Goal: Information Seeking & Learning: Learn about a topic

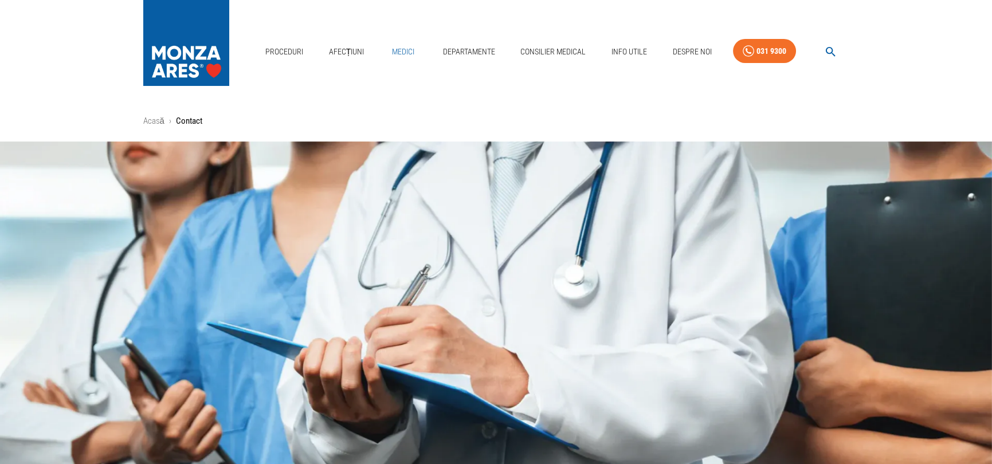
click at [404, 47] on link "Medici" at bounding box center [403, 52] width 37 height 24
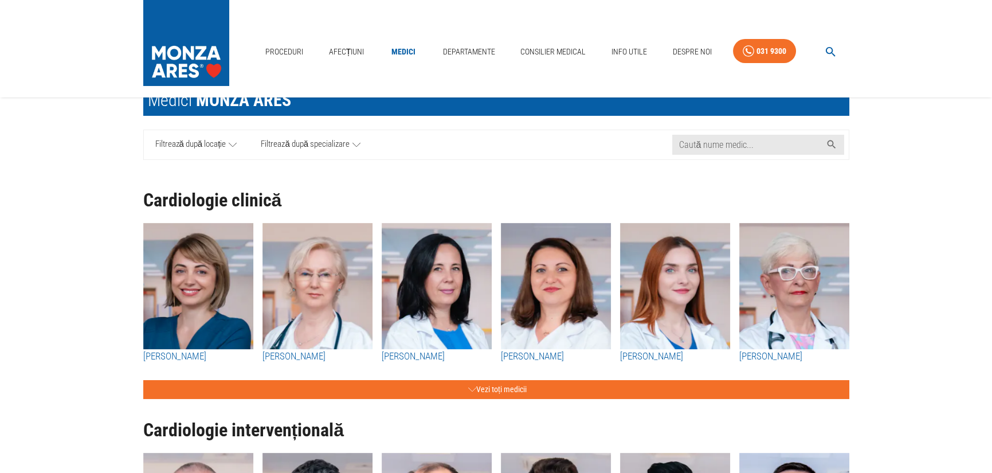
scroll to position [57, 0]
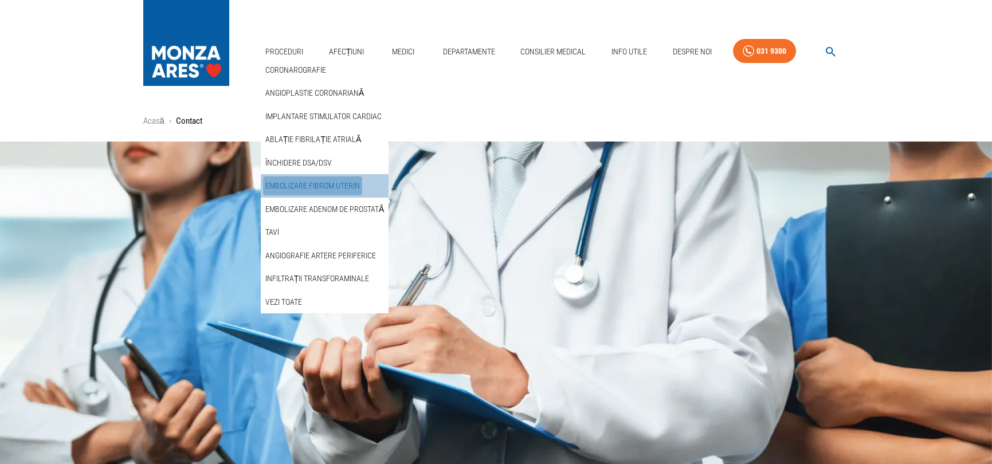
click at [323, 183] on link "Embolizare fibrom uterin" at bounding box center [312, 186] width 99 height 19
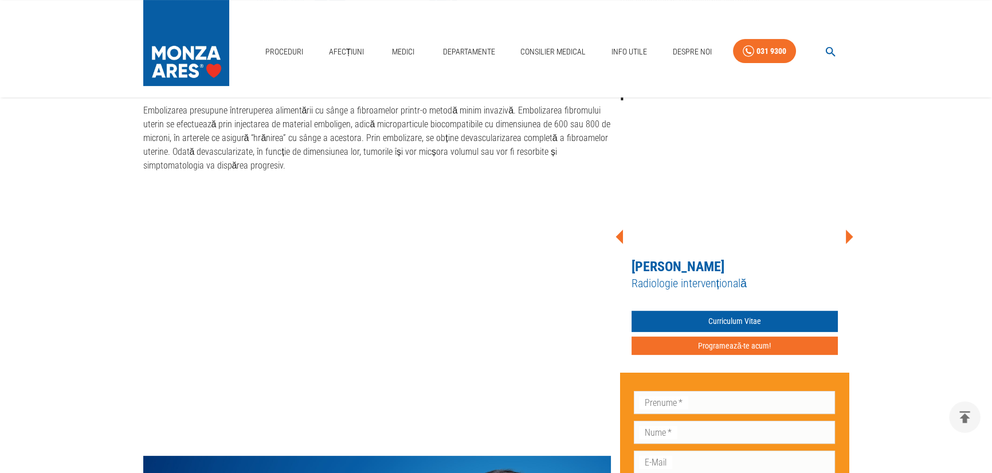
scroll to position [803, 0]
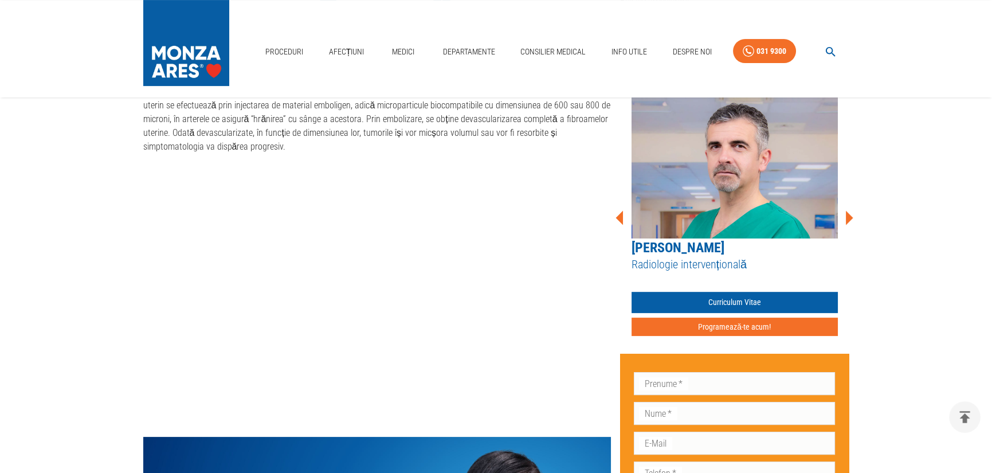
click at [850, 216] on icon at bounding box center [849, 217] width 7 height 14
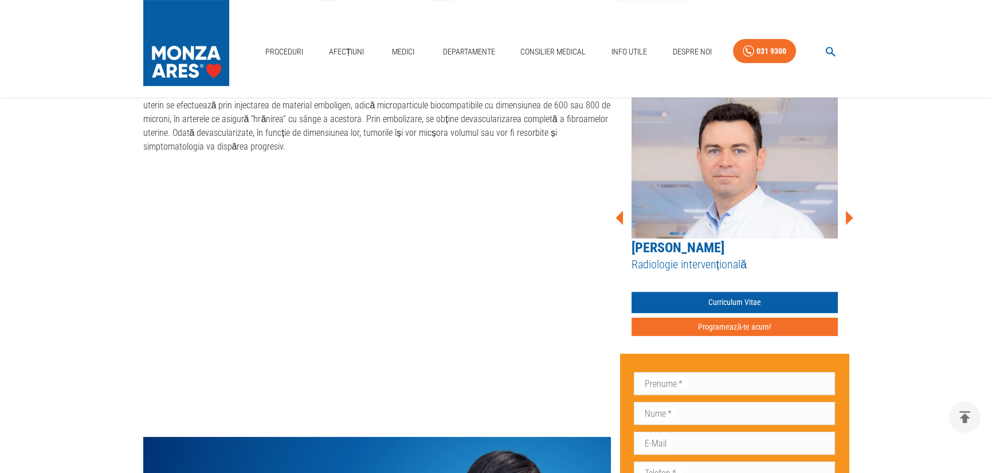
click at [850, 216] on icon at bounding box center [849, 217] width 7 height 14
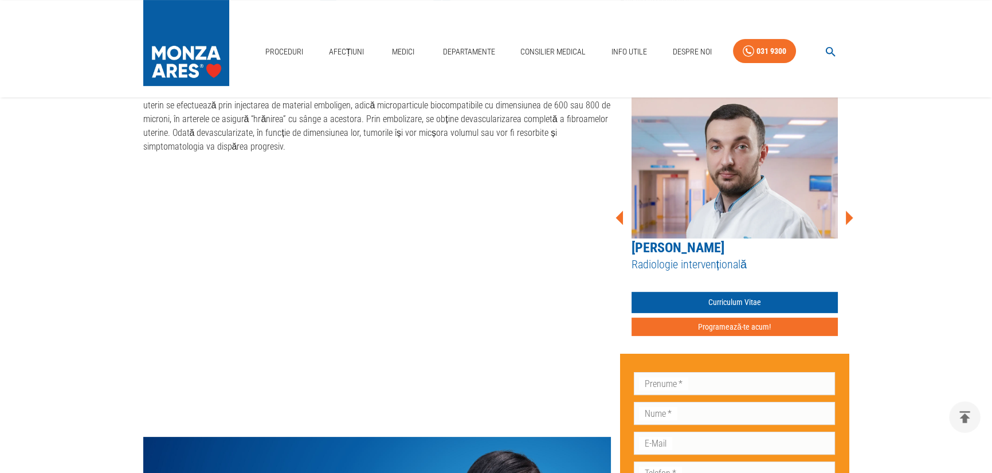
click at [850, 216] on icon at bounding box center [849, 217] width 7 height 14
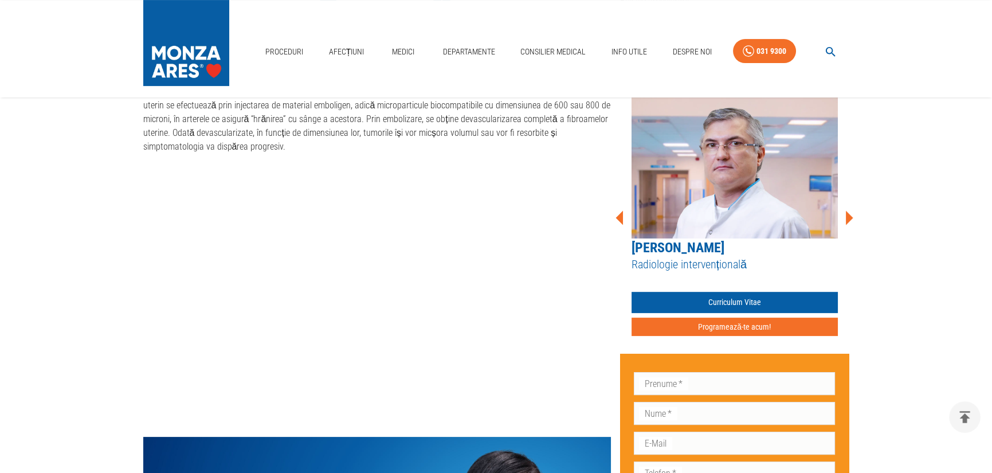
click at [850, 216] on icon at bounding box center [849, 217] width 7 height 14
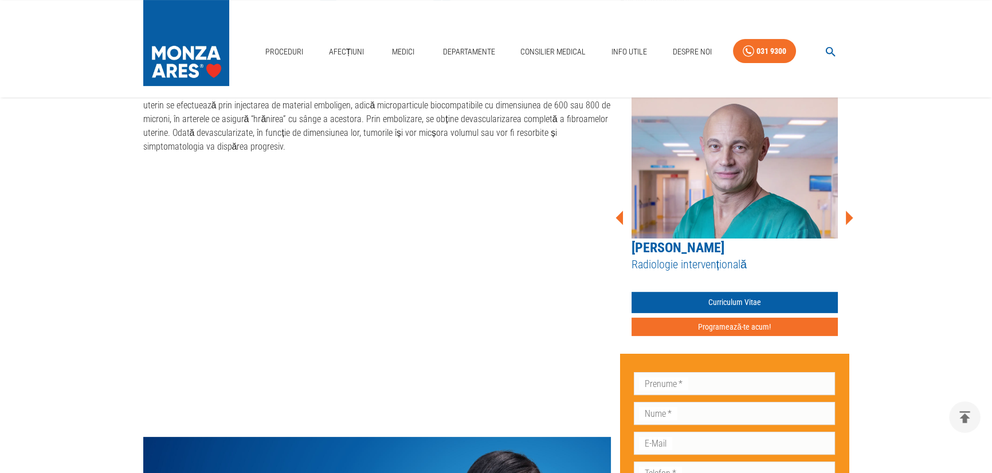
click at [850, 216] on icon at bounding box center [849, 217] width 7 height 14
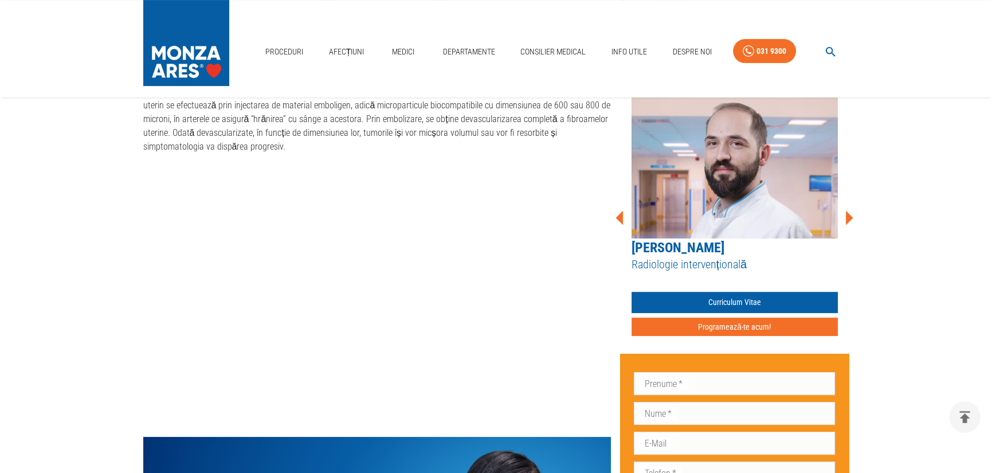
click at [850, 216] on icon at bounding box center [849, 217] width 7 height 14
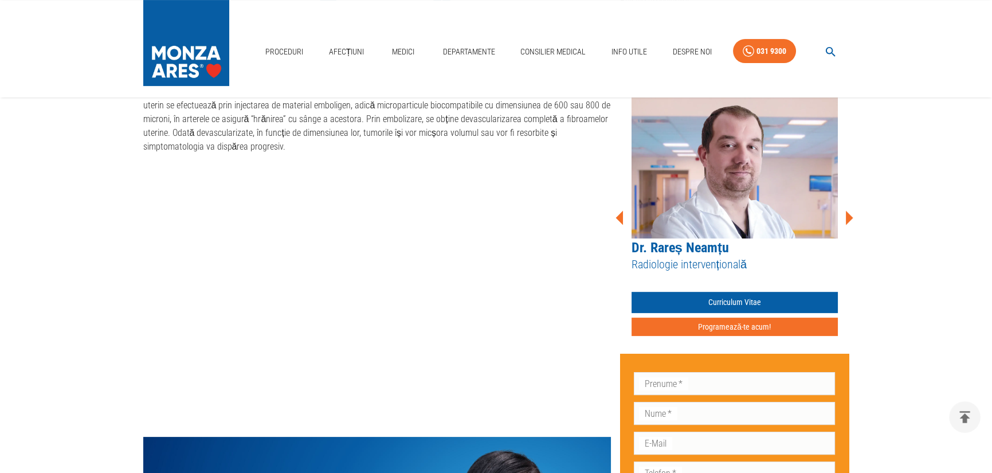
click at [850, 216] on icon at bounding box center [849, 217] width 7 height 14
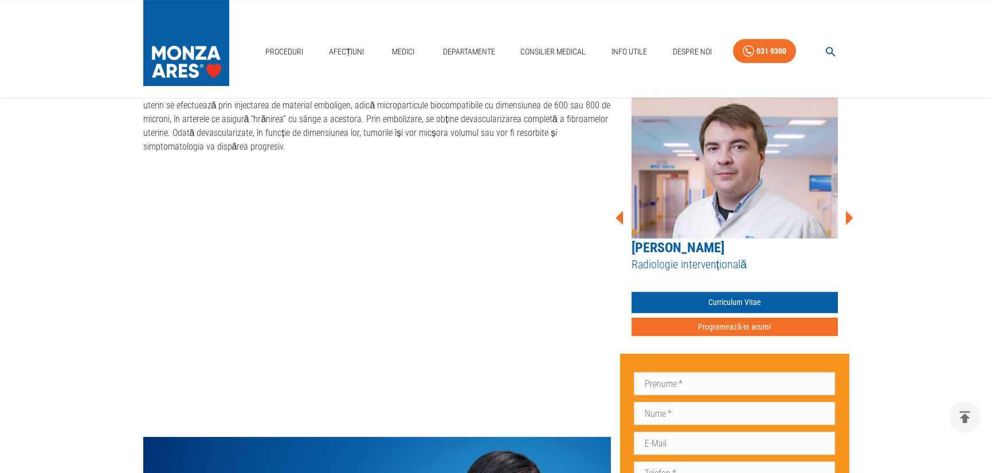
click at [850, 216] on icon at bounding box center [849, 217] width 7 height 14
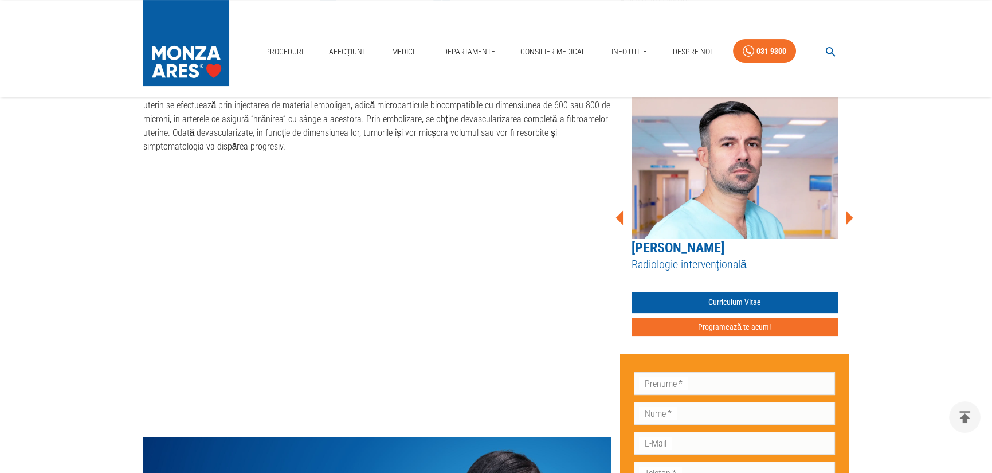
click at [850, 215] on icon at bounding box center [849, 217] width 7 height 14
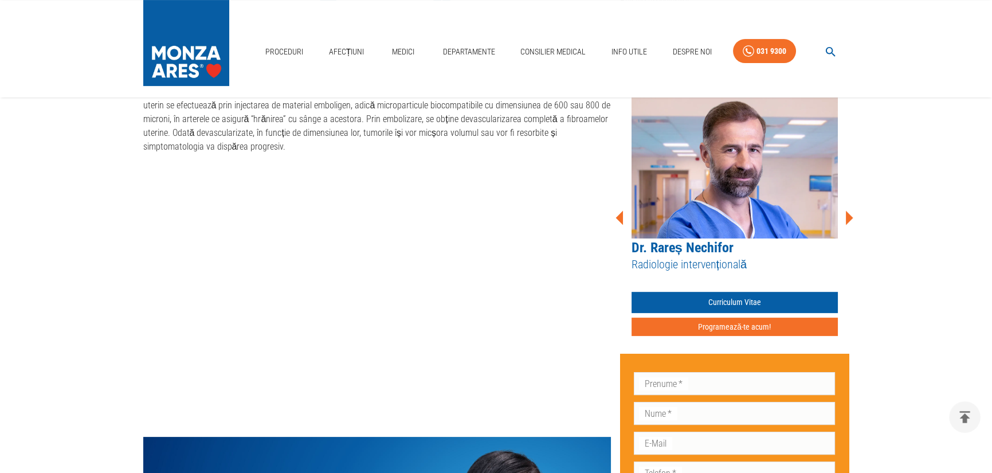
click at [850, 215] on icon at bounding box center [849, 217] width 7 height 14
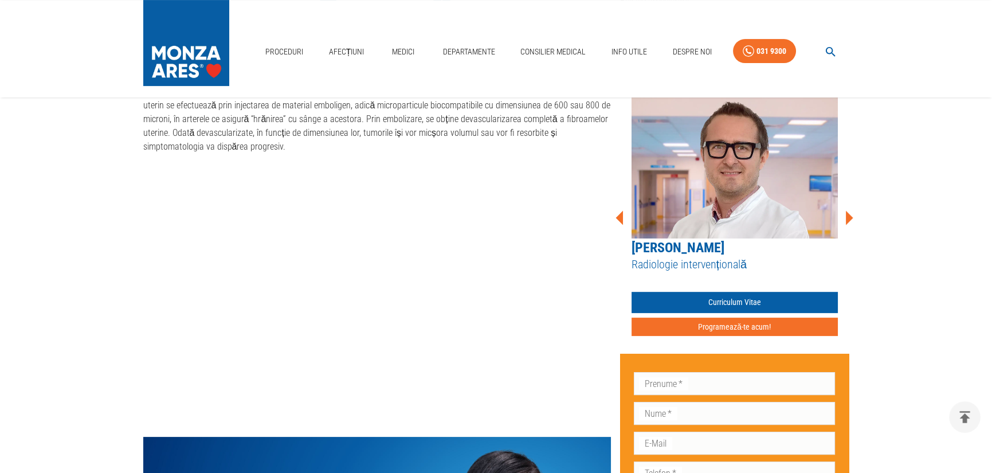
click at [619, 218] on icon at bounding box center [619, 217] width 7 height 14
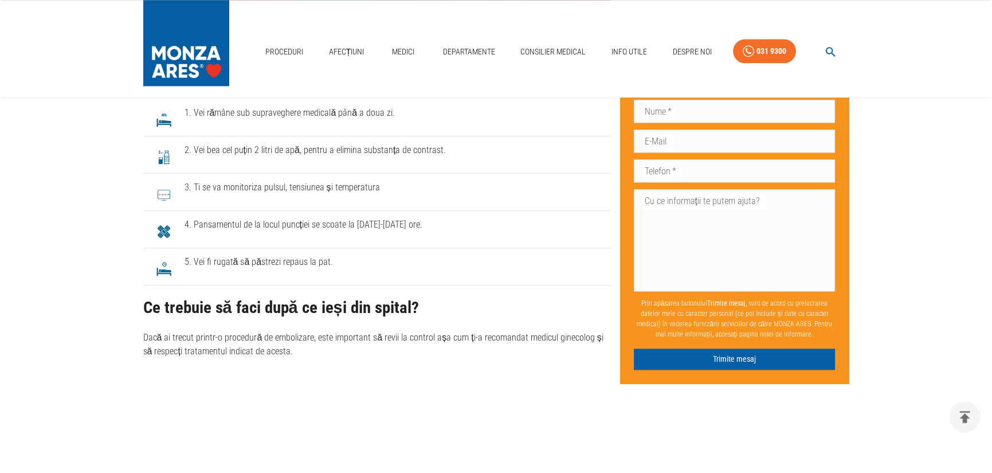
scroll to position [3153, 0]
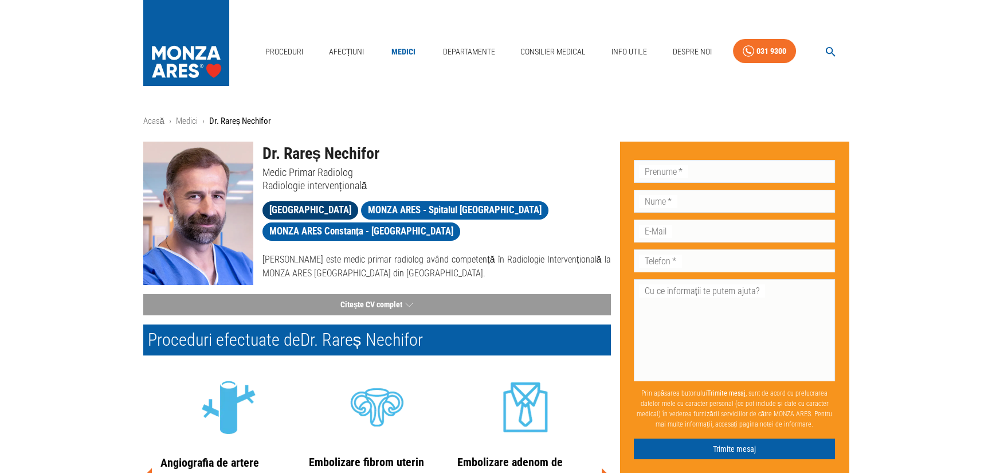
click at [294, 211] on span "[GEOGRAPHIC_DATA]" at bounding box center [311, 210] width 96 height 14
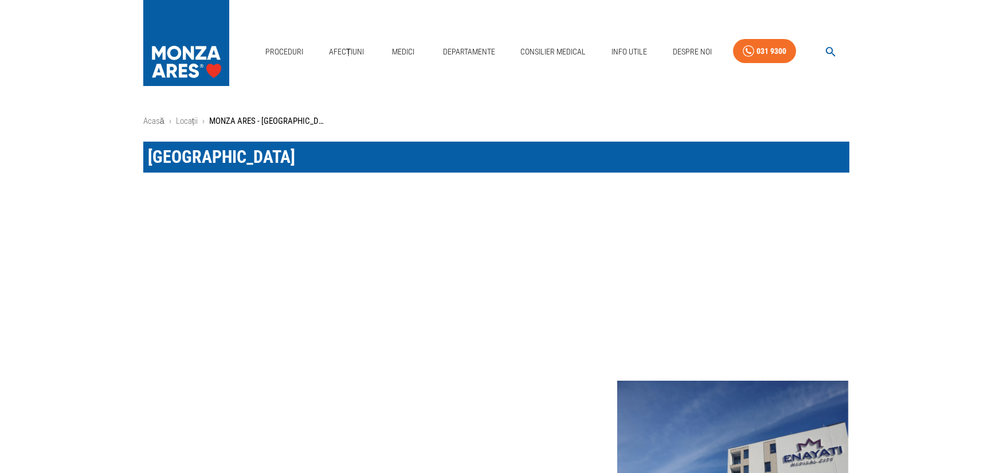
scroll to position [57, 0]
